Goal: Information Seeking & Learning: Learn about a topic

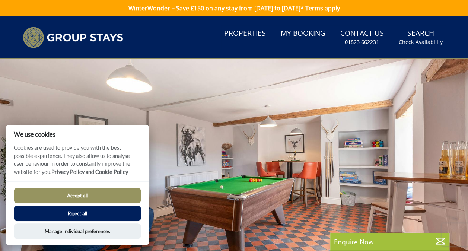
click at [369, 172] on div at bounding box center [234, 189] width 468 height 261
click at [81, 197] on button "Accept all" at bounding box center [77, 196] width 127 height 16
checkbox input "true"
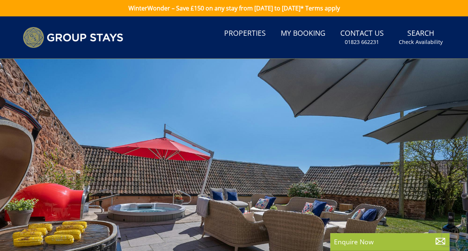
click at [317, 181] on div at bounding box center [234, 189] width 468 height 261
click at [261, 192] on div at bounding box center [234, 189] width 468 height 261
click at [389, 188] on div at bounding box center [234, 189] width 468 height 261
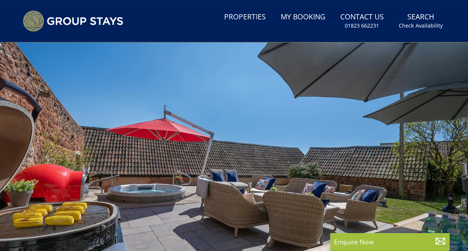
scroll to position [112, 0]
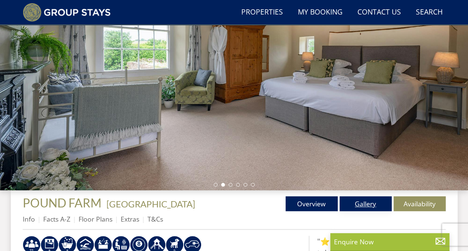
click at [364, 204] on link "Gallery" at bounding box center [365, 203] width 52 height 15
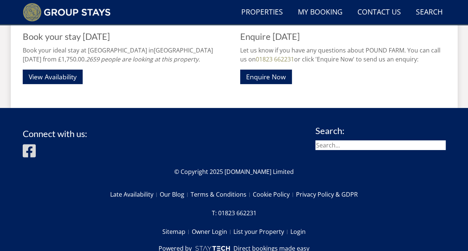
scroll to position [1042, 0]
